Goal: Transaction & Acquisition: Purchase product/service

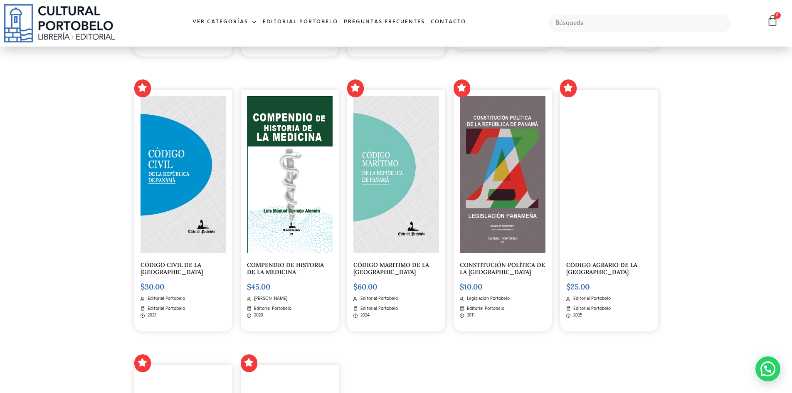
scroll to position [1165, 0]
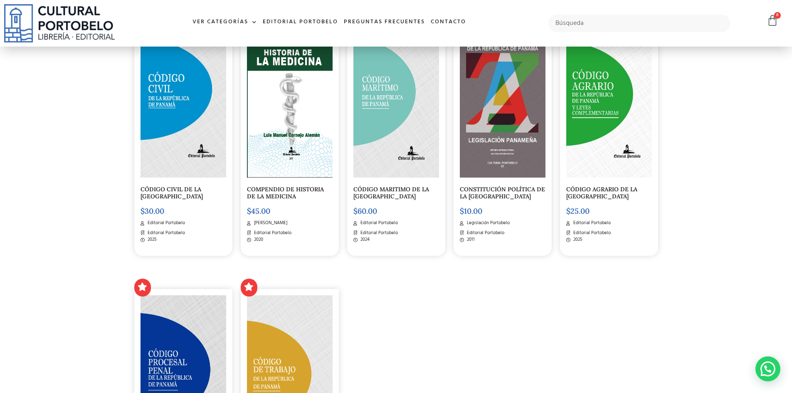
click at [380, 199] on link "CÓDIGO MARITIMO DE LA [GEOGRAPHIC_DATA]" at bounding box center [392, 193] width 76 height 15
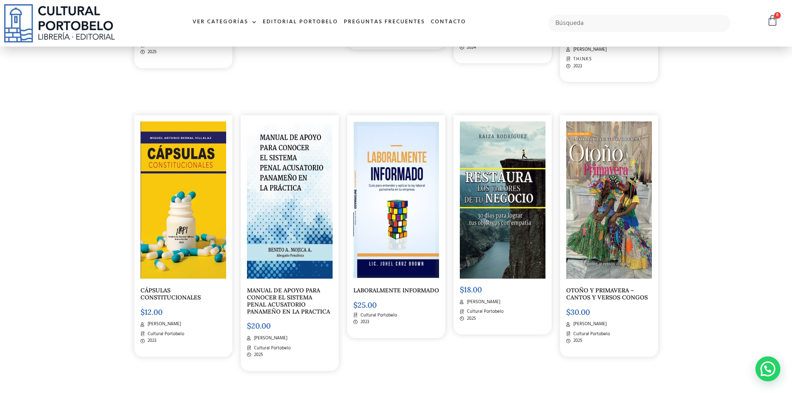
scroll to position [2911, 0]
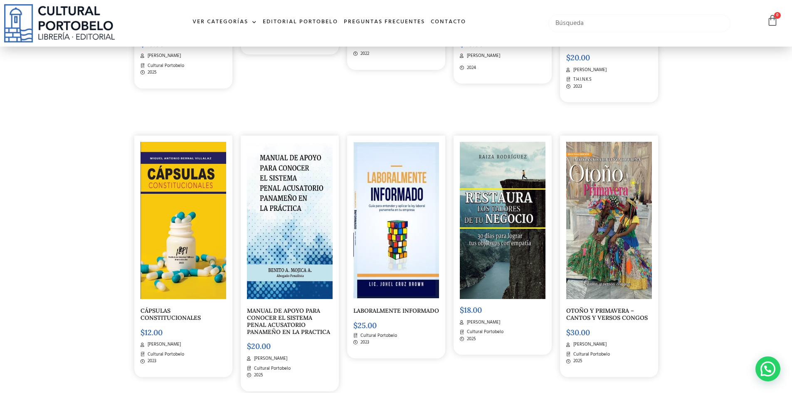
click at [569, 25] on input "text" at bounding box center [640, 23] width 183 height 17
type input "maritimo"
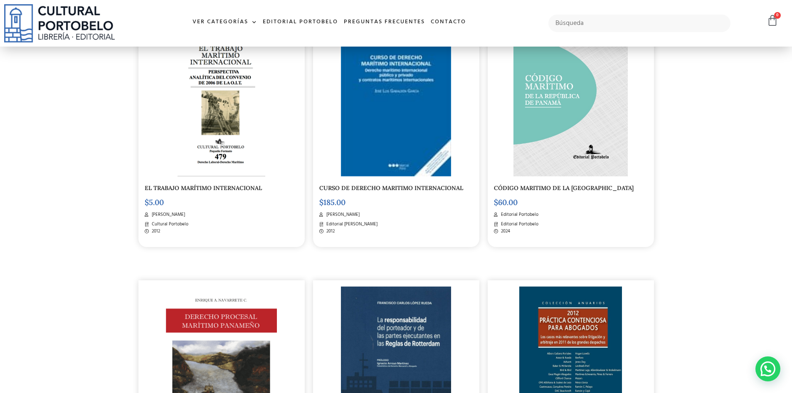
scroll to position [541, 0]
